Goal: Task Accomplishment & Management: Manage account settings

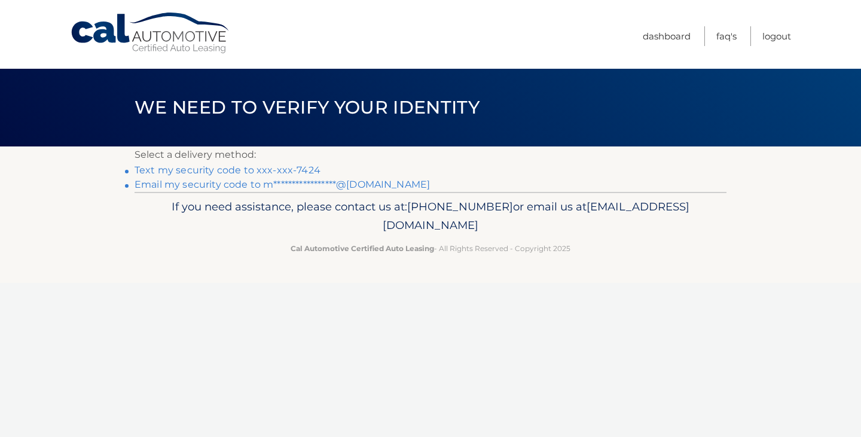
click at [150, 171] on link "Text my security code to xxx-xxx-7424" at bounding box center [227, 169] width 186 height 11
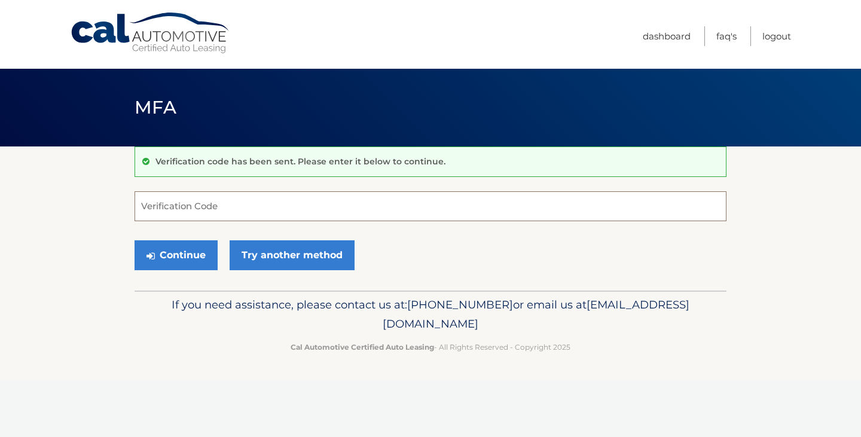
click at [200, 211] on input "Verification Code" at bounding box center [430, 206] width 592 height 30
type input "213491"
click at [134, 240] on button "Continue" at bounding box center [175, 255] width 83 height 30
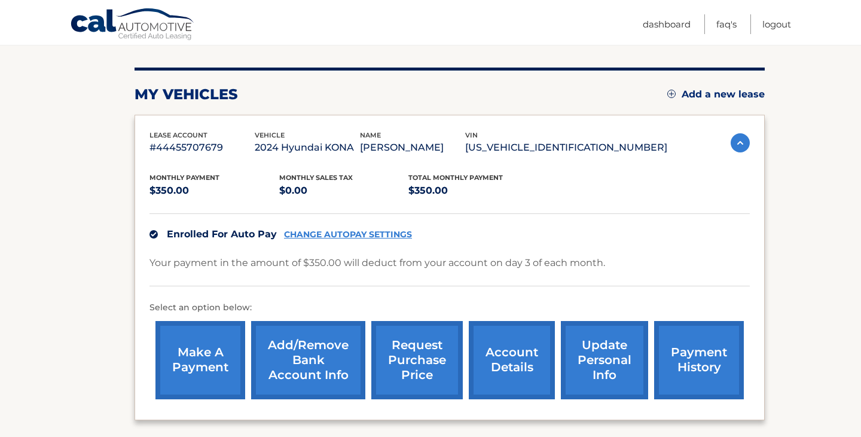
scroll to position [191, 0]
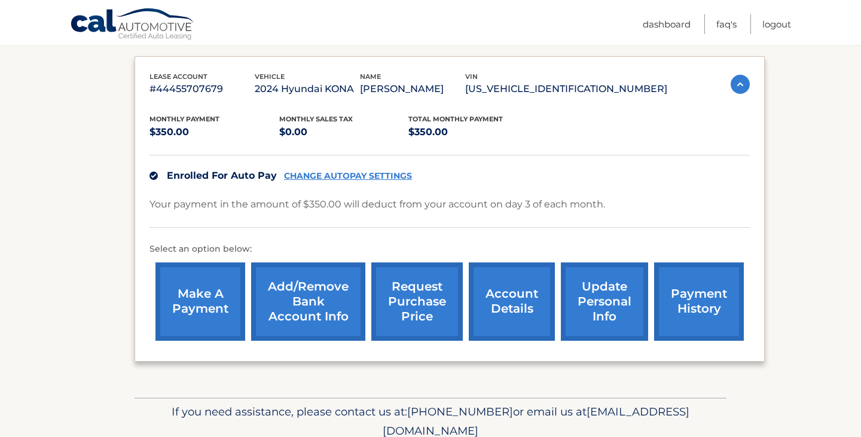
click at [298, 286] on link "Add/Remove bank account info" at bounding box center [308, 301] width 114 height 78
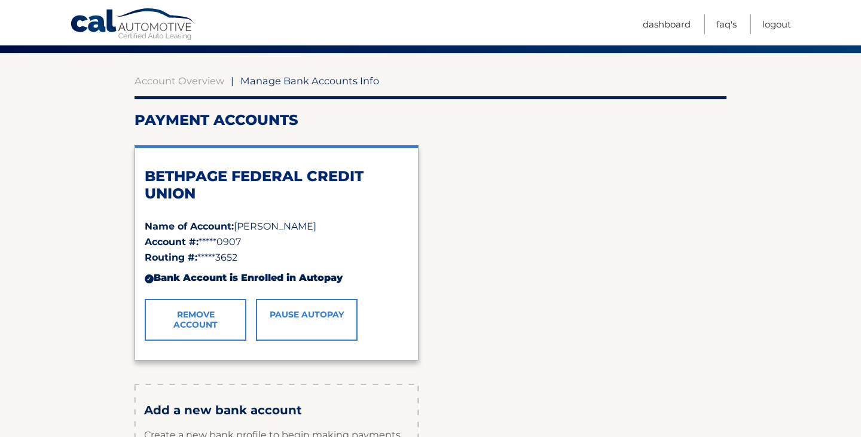
scroll to position [102, 0]
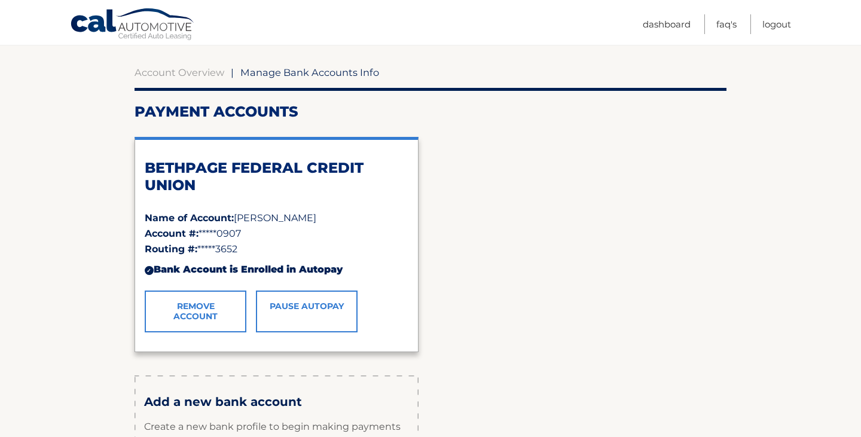
click at [227, 318] on link "Remove Account" at bounding box center [196, 311] width 102 height 42
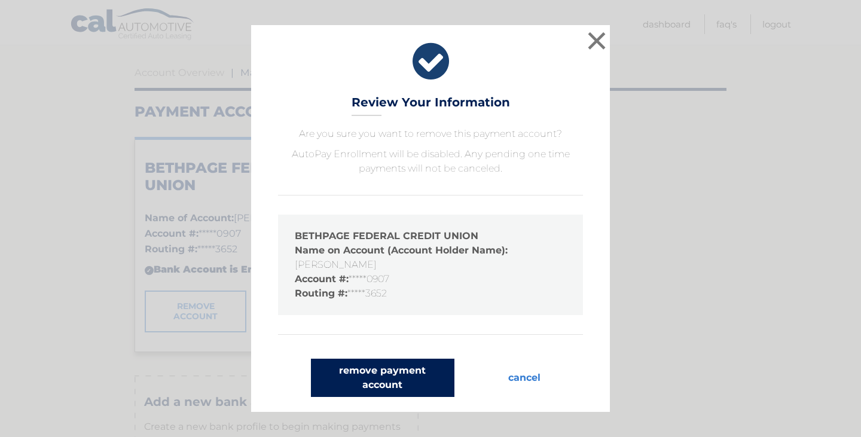
click at [399, 372] on button "remove payment account" at bounding box center [382, 378] width 143 height 38
click at [403, 378] on button "remove payment account" at bounding box center [382, 378] width 143 height 38
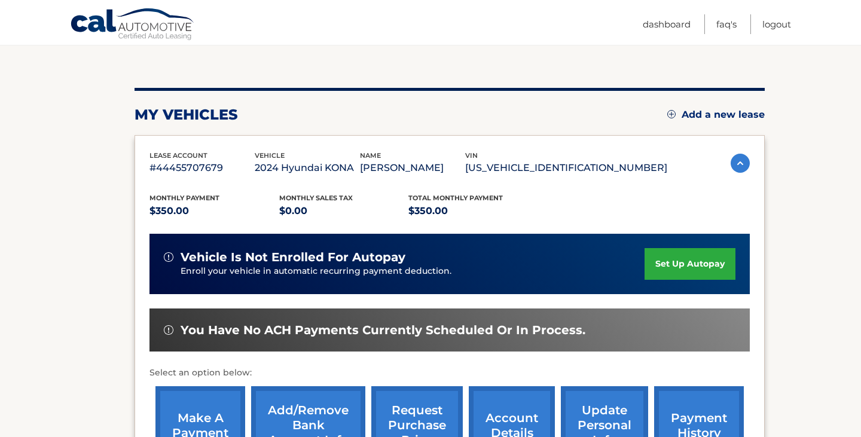
scroll to position [116, 0]
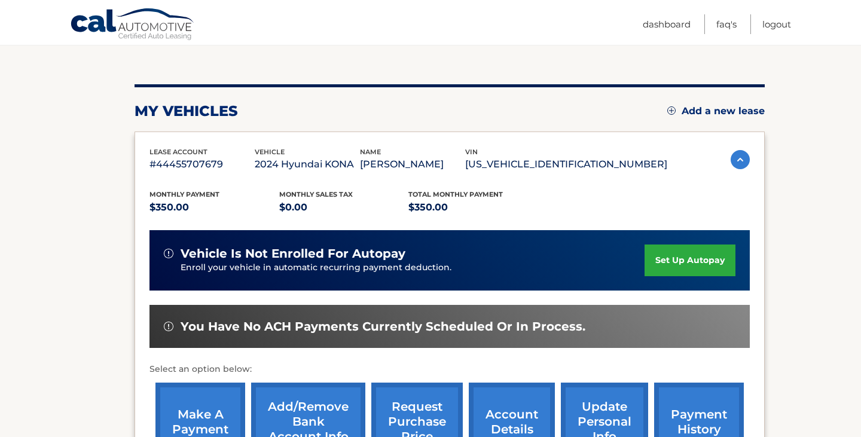
click at [686, 267] on link "set up autopay" at bounding box center [689, 260] width 91 height 32
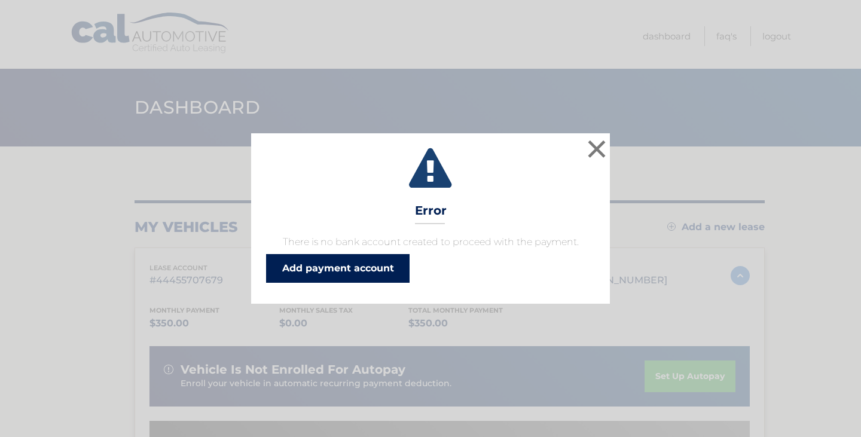
click at [354, 270] on link "Add payment account" at bounding box center [337, 268] width 143 height 29
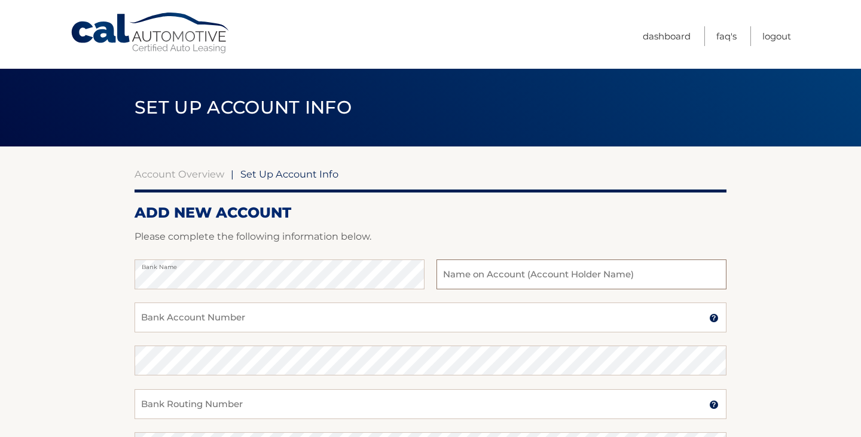
click at [485, 276] on input "text" at bounding box center [581, 274] width 290 height 30
type input "Melissa Schoenig"
click at [527, 310] on input "Bank Account Number" at bounding box center [430, 317] width 592 height 30
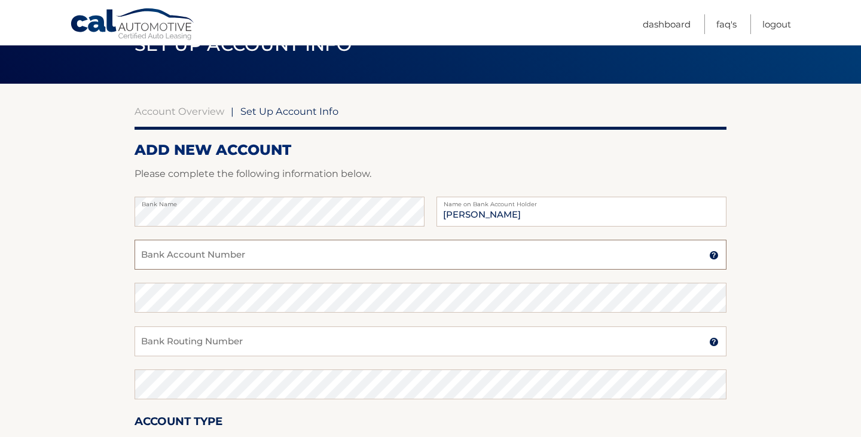
scroll to position [66, 0]
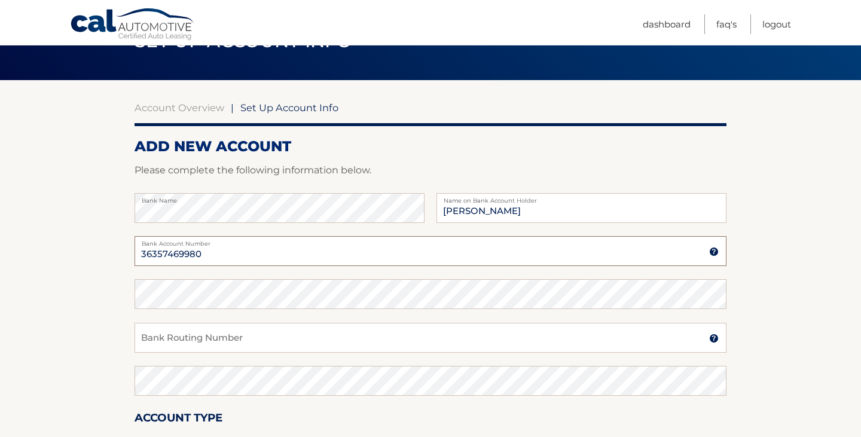
drag, startPoint x: 216, startPoint y: 261, endPoint x: 98, endPoint y: 241, distance: 119.3
click at [98, 241] on section "Account Overview | Set Up Account Info ADD NEW ACCOUNT Please complete the foll…" at bounding box center [430, 308] width 861 height 456
type input "36357469980"
click at [190, 344] on input "Bank Routing Number" at bounding box center [430, 338] width 592 height 30
click at [212, 335] on input "031176110" at bounding box center [430, 338] width 592 height 30
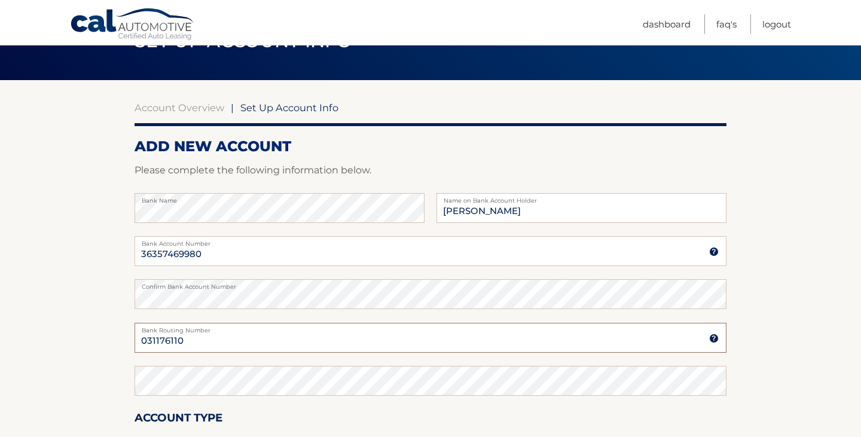
drag, startPoint x: 212, startPoint y: 335, endPoint x: 135, endPoint y: 331, distance: 77.2
click at [135, 331] on div "031176110 Bank Routing Number" at bounding box center [430, 338] width 592 height 30
type input "031176110"
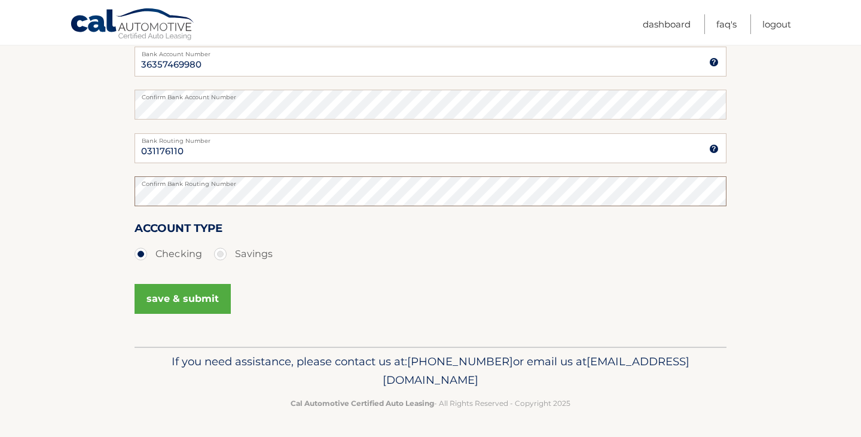
scroll to position [255, 0]
click at [224, 252] on label "Savings" at bounding box center [243, 255] width 59 height 24
click at [224, 252] on input "Savings" at bounding box center [225, 252] width 12 height 19
radio input "true"
click at [197, 298] on button "save & submit" at bounding box center [182, 300] width 96 height 30
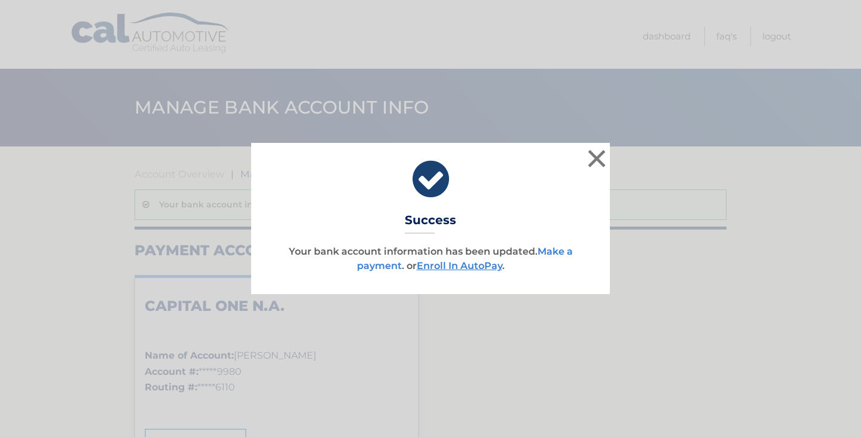
click at [562, 249] on link "Make a payment" at bounding box center [465, 259] width 216 height 26
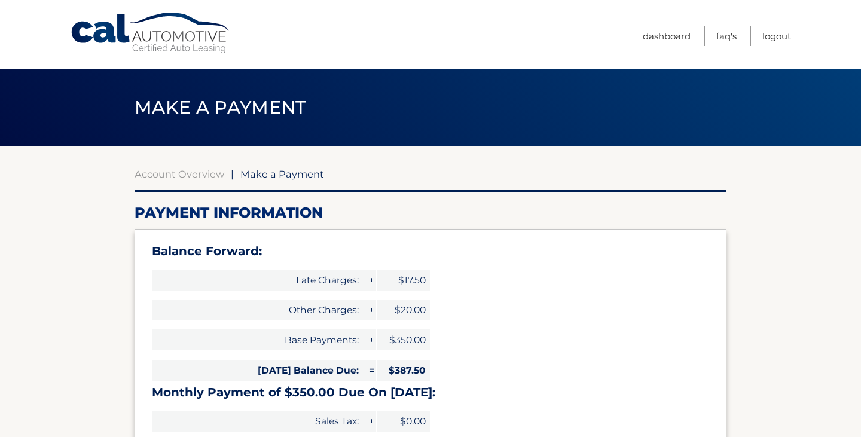
select select "ODY2N2IxNzgtYmVhZC00ZDI0LTg2ZWItYmY0YzQxNmIyOGI5"
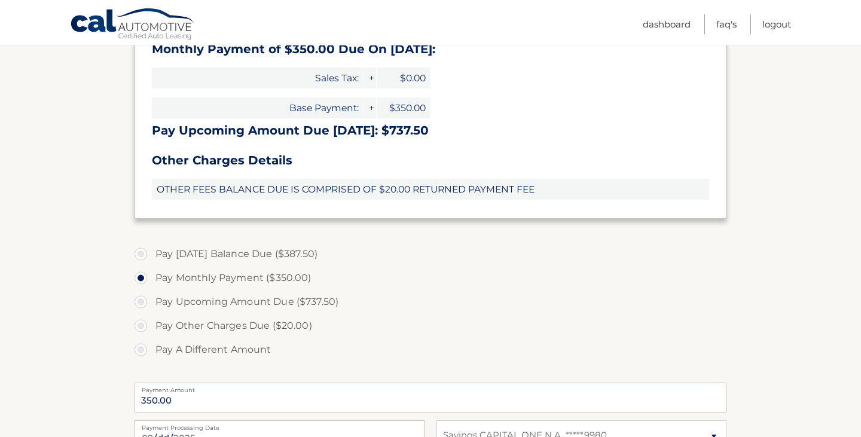
scroll to position [345, 0]
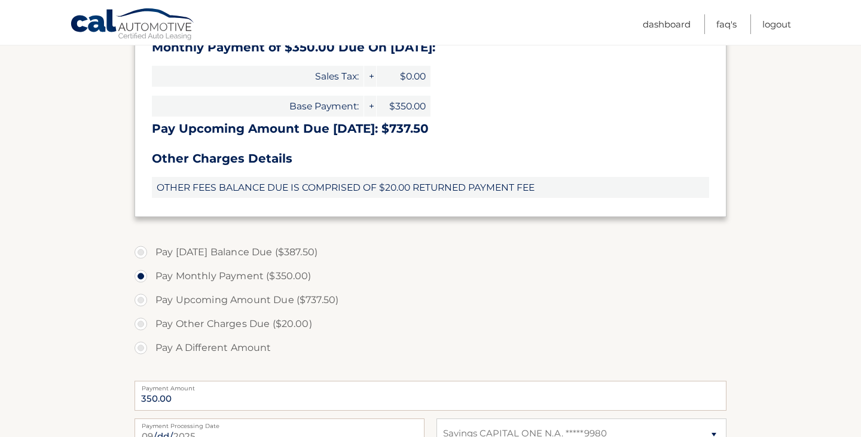
click at [140, 252] on label "Pay [DATE] Balance Due ($387.50)" at bounding box center [430, 252] width 592 height 24
click at [140, 252] on input "Pay [DATE] Balance Due ($387.50)" at bounding box center [145, 249] width 12 height 19
radio input "true"
type input "387.50"
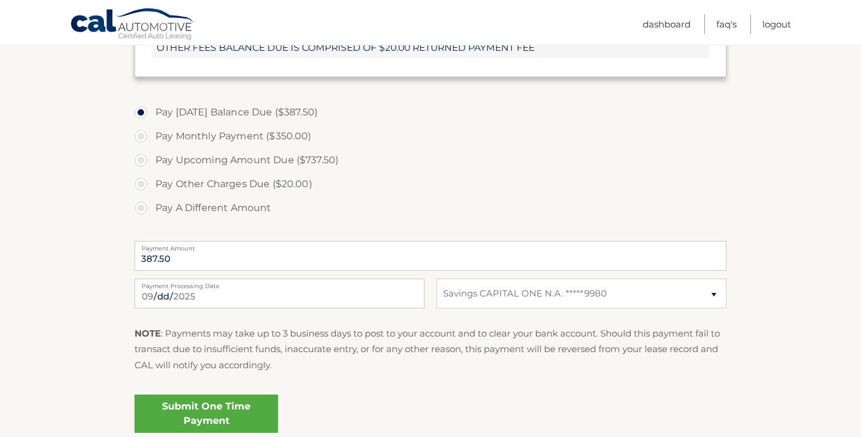
scroll to position [519, 0]
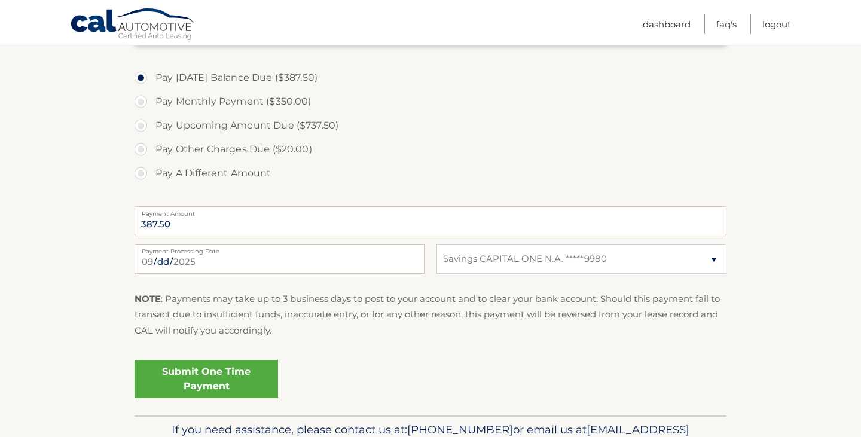
click at [212, 377] on link "Submit One Time Payment" at bounding box center [205, 379] width 143 height 38
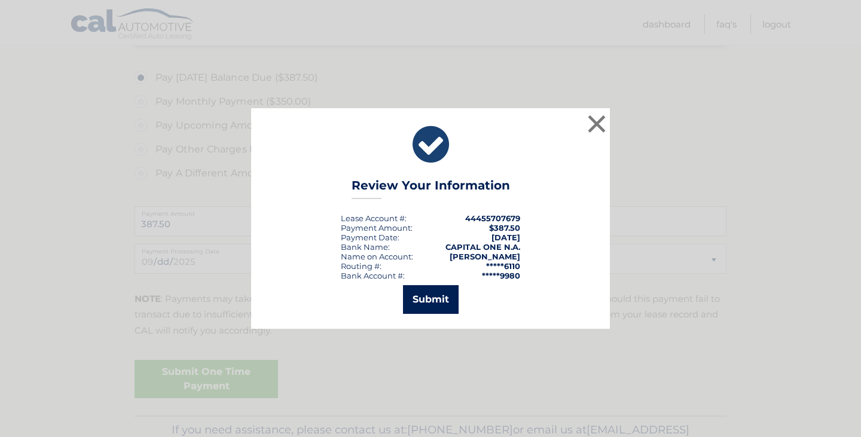
click at [425, 294] on button "Submit" at bounding box center [431, 299] width 56 height 29
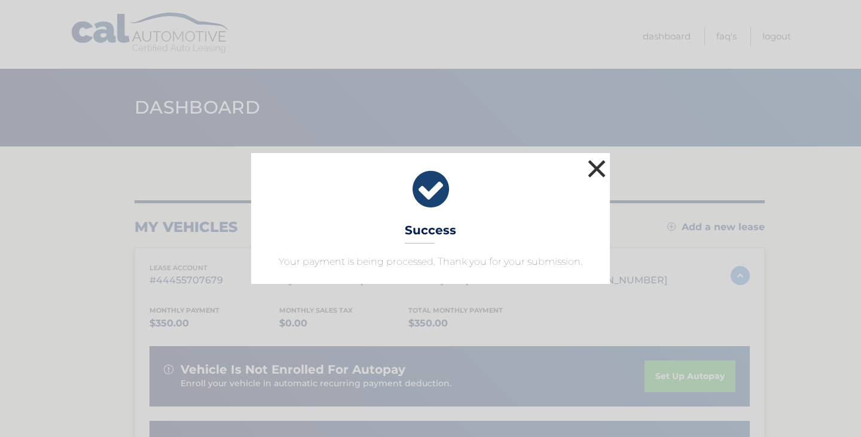
click at [593, 167] on button "×" at bounding box center [597, 169] width 24 height 24
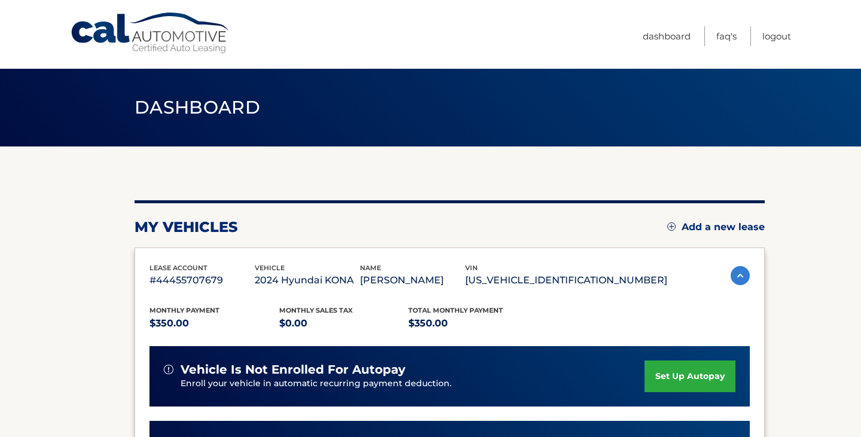
click at [675, 383] on link "set up autopay" at bounding box center [689, 376] width 91 height 32
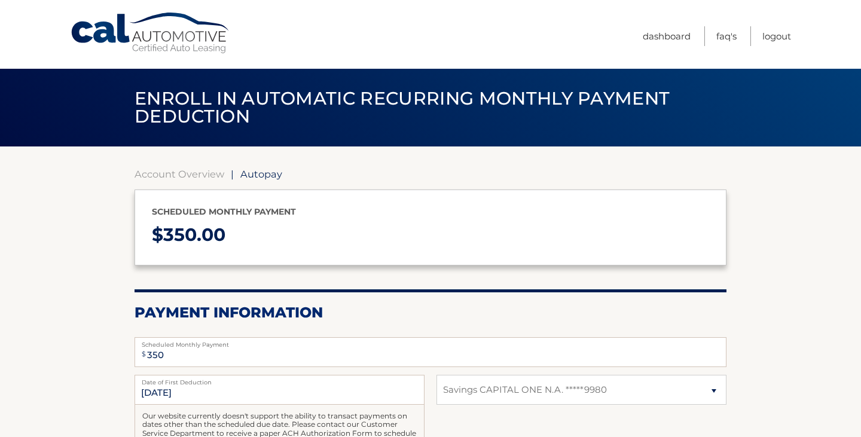
select select "ODY2N2IxNzgtYmVhZC00ZDI0LTg2ZWItYmY0YzQxNmIyOGI5"
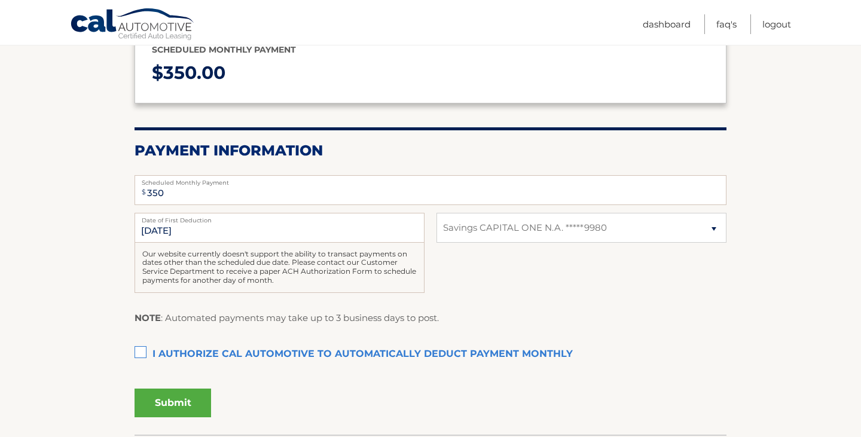
scroll to position [160, 0]
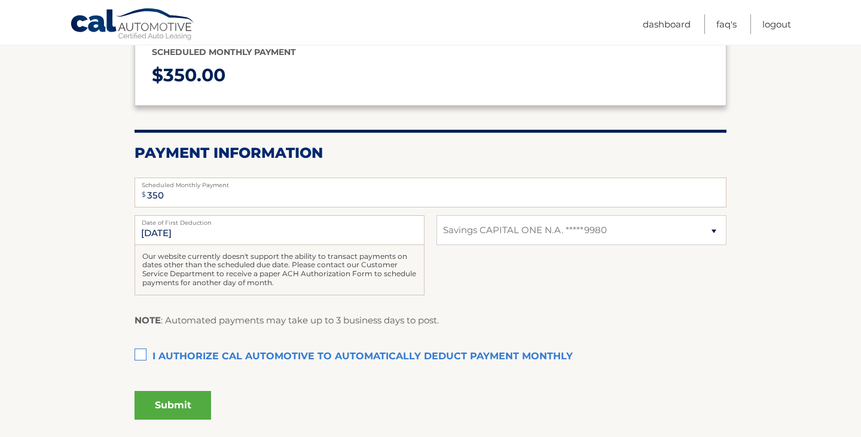
click at [148, 356] on label "I authorize cal automotive to automatically deduct payment monthly This checkbo…" at bounding box center [430, 357] width 592 height 24
click at [0, 0] on input "I authorize cal automotive to automatically deduct payment monthly This checkbo…" at bounding box center [0, 0] width 0 height 0
click at [176, 406] on button "Submit" at bounding box center [172, 405] width 77 height 29
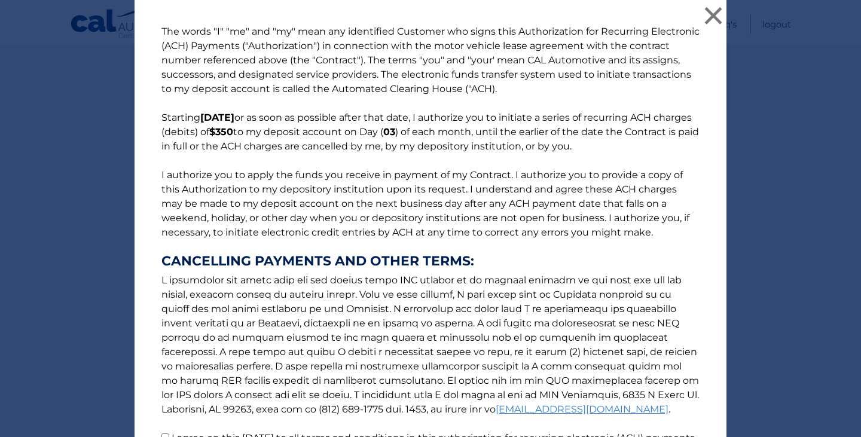
scroll to position [127, 0]
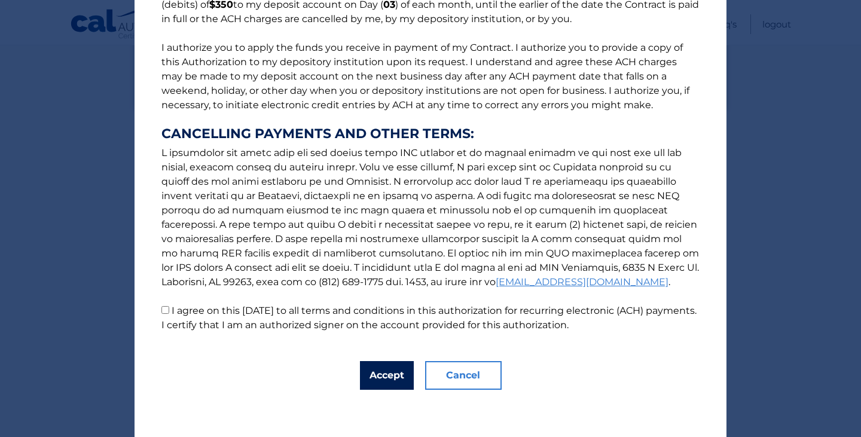
click at [394, 377] on button "Accept" at bounding box center [387, 375] width 54 height 29
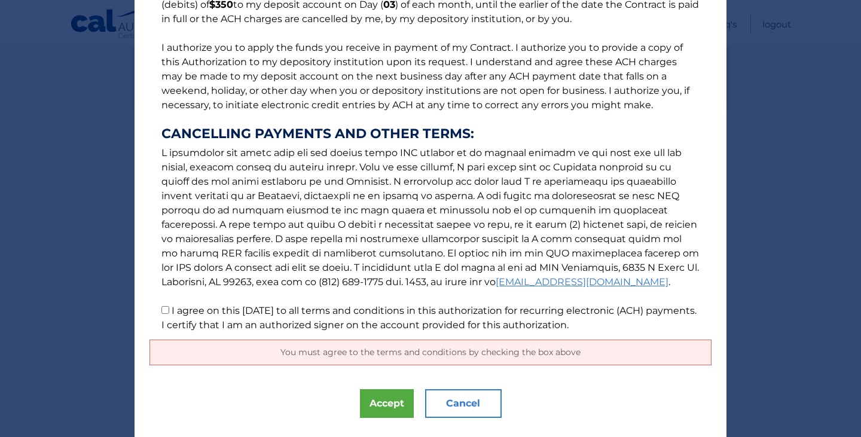
click at [165, 307] on input "I agree on this 09/18/2025 to all terms and conditions in this authorization fo…" at bounding box center [165, 310] width 8 height 8
checkbox input "true"
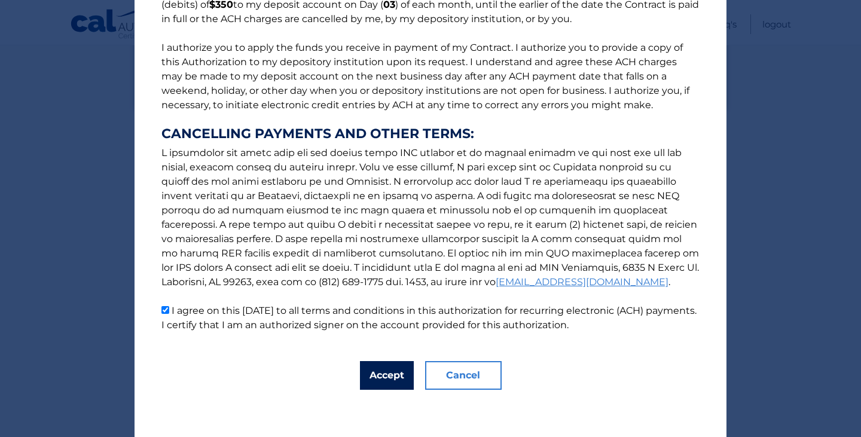
click at [378, 380] on button "Accept" at bounding box center [387, 375] width 54 height 29
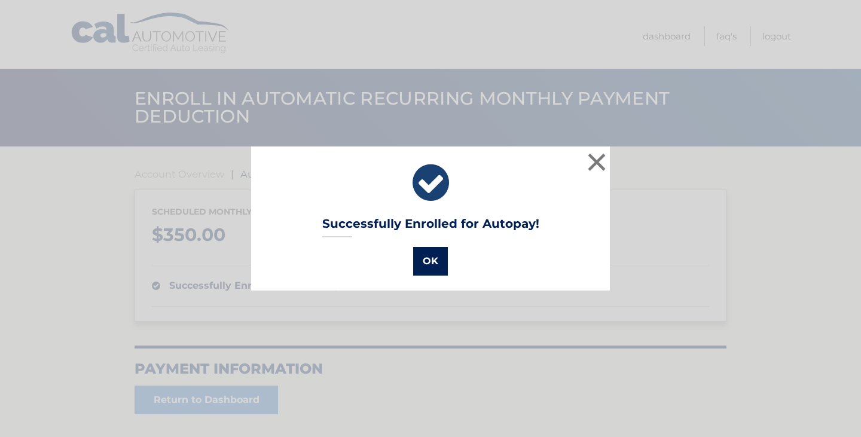
click at [427, 258] on button "OK" at bounding box center [430, 261] width 35 height 29
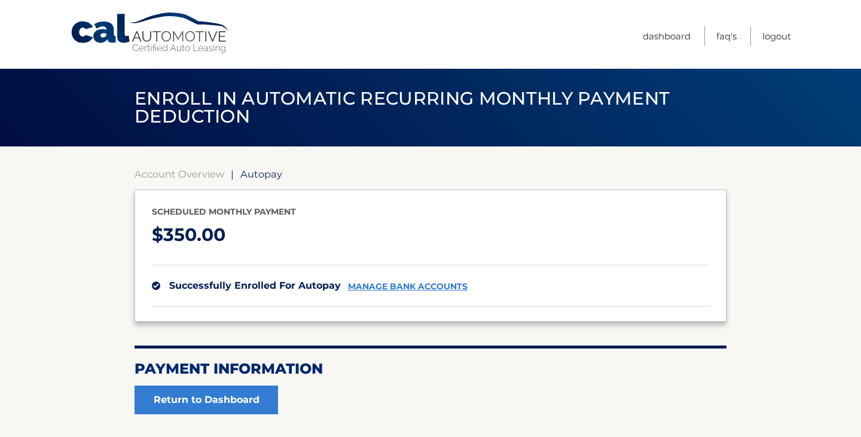
scroll to position [97, 0]
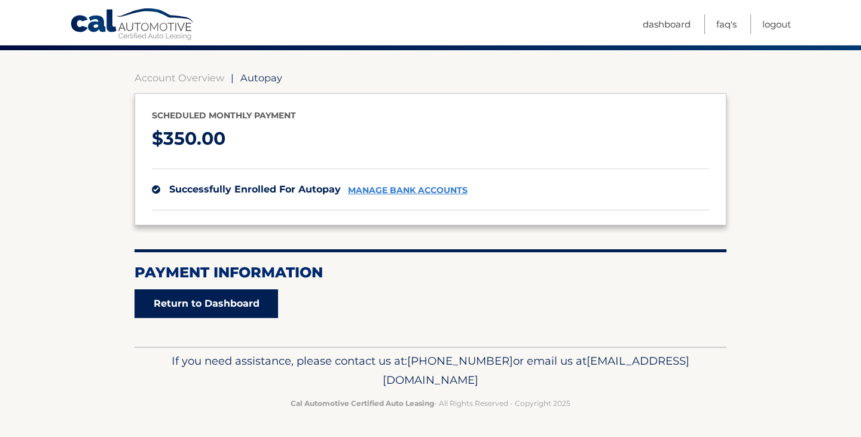
click at [222, 298] on link "Return to Dashboard" at bounding box center [205, 303] width 143 height 29
